Goal: Information Seeking & Learning: Check status

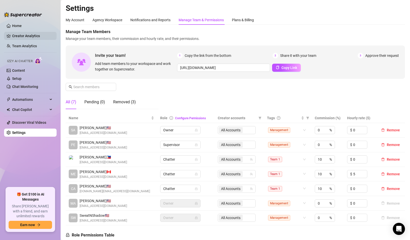
click at [31, 33] on link "Creator Analytics" at bounding box center [32, 36] width 40 height 8
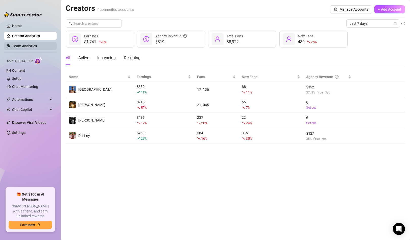
click at [29, 47] on link "Team Analytics" at bounding box center [24, 46] width 25 height 4
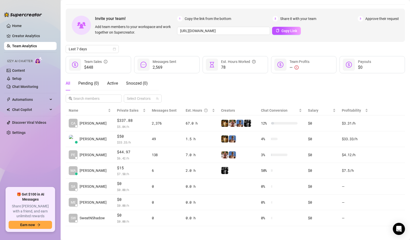
scroll to position [16, 0]
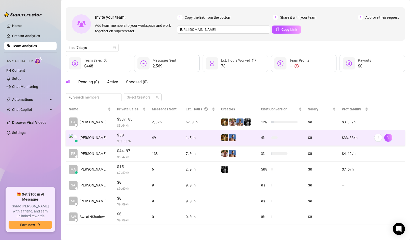
click at [158, 139] on div "49" at bounding box center [166, 138] width 28 height 6
